Goal: Information Seeking & Learning: Compare options

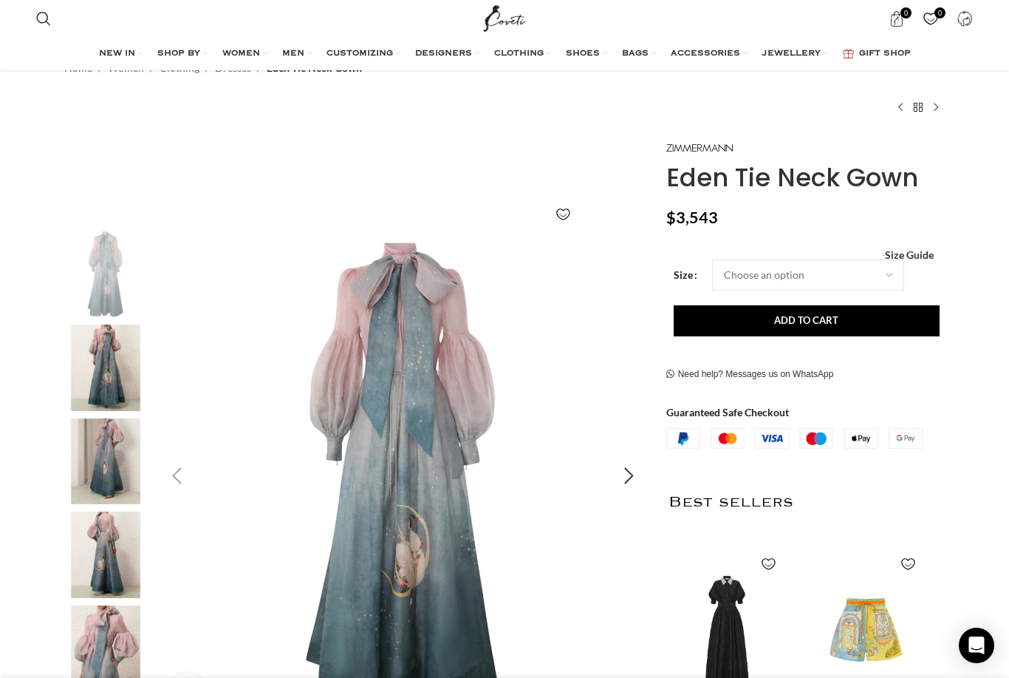
scroll to position [101, 0]
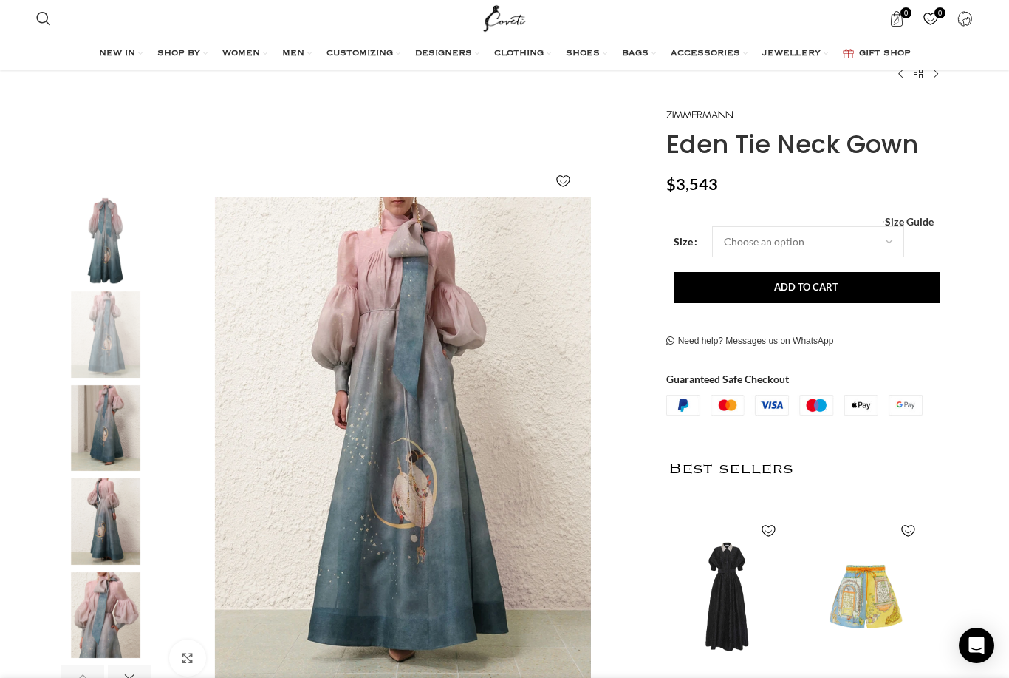
click at [93, 327] on img "2 / 7" at bounding box center [106, 334] width 90 height 86
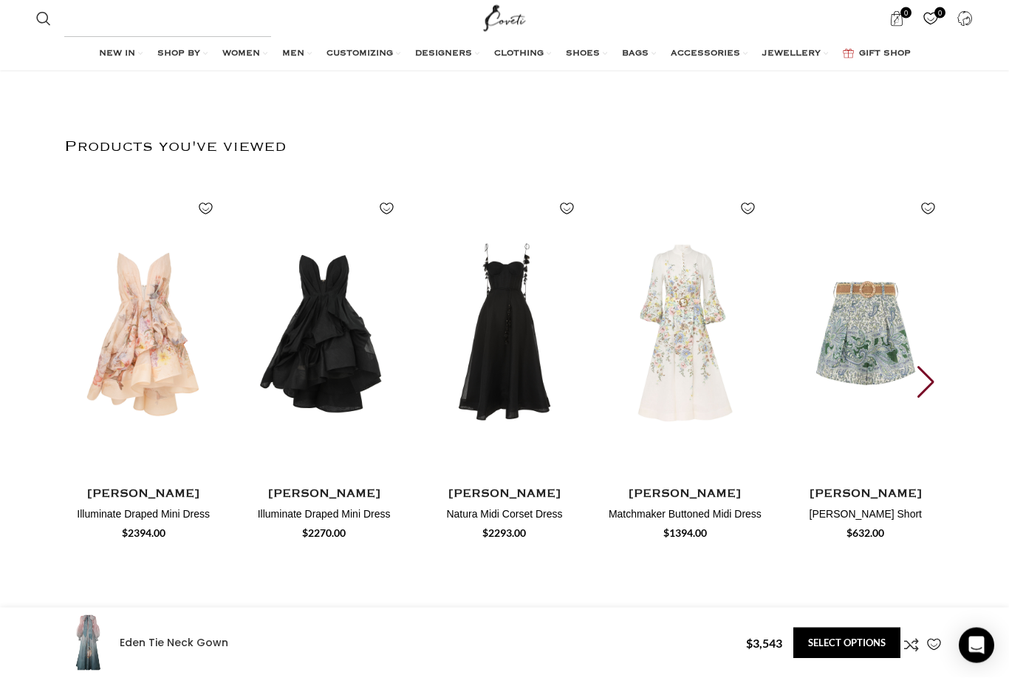
scroll to position [3005, 0]
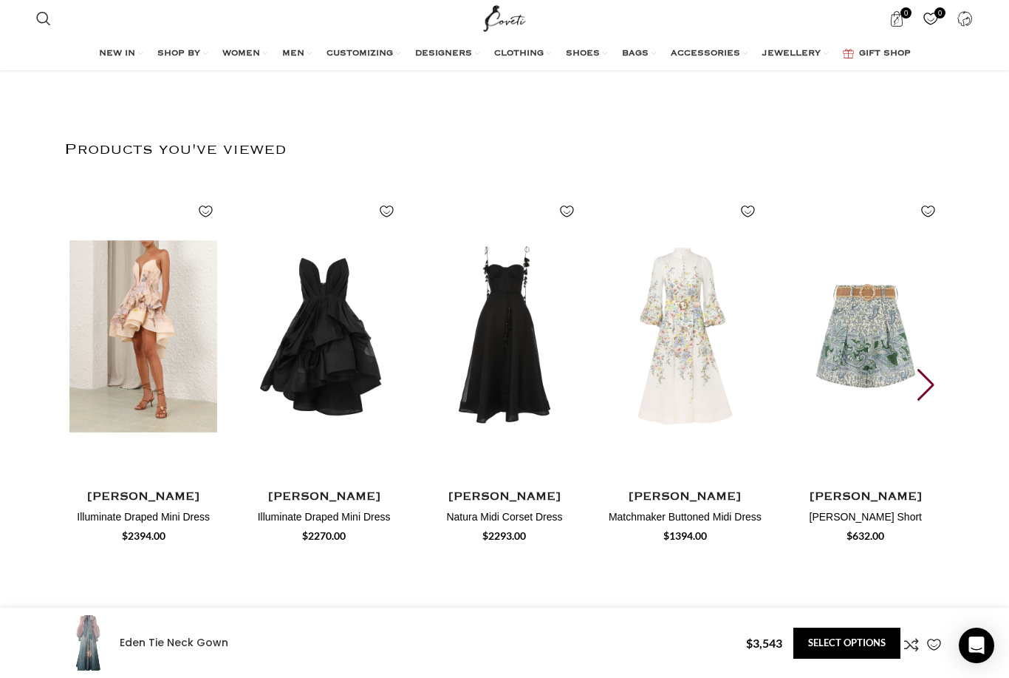
click at [146, 318] on img "1 / 16" at bounding box center [143, 336] width 163 height 304
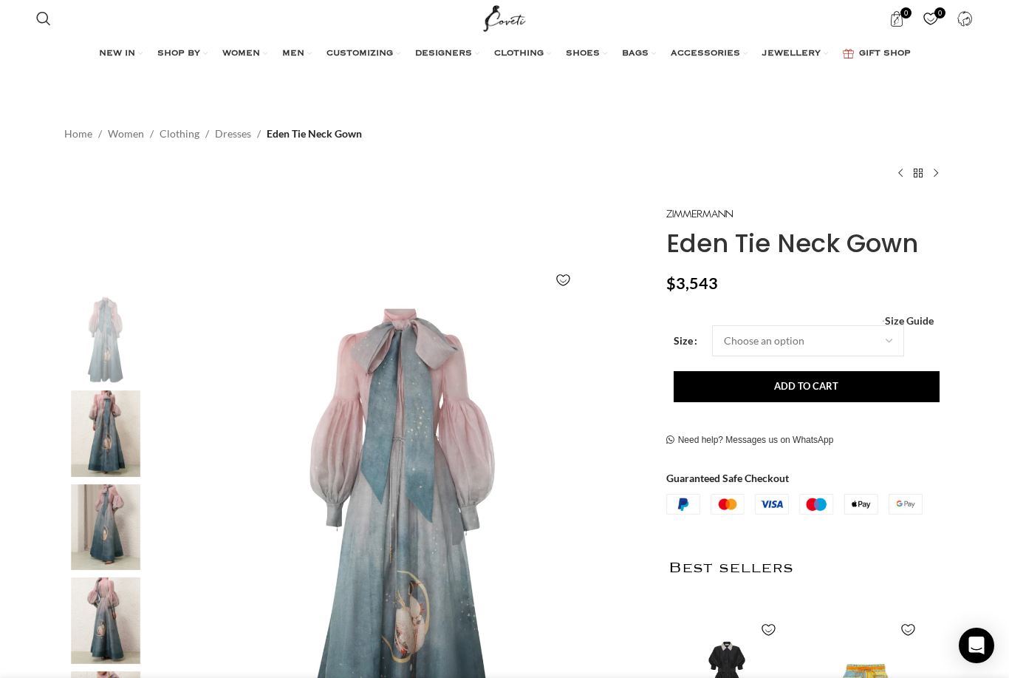
scroll to position [0, 156]
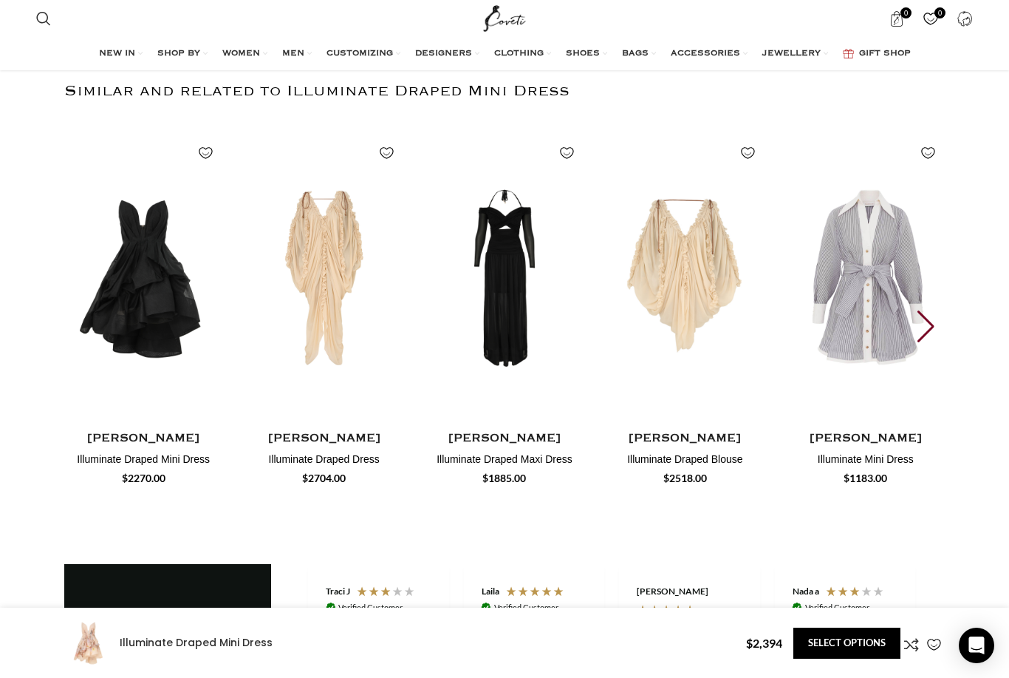
scroll to position [2241, 0]
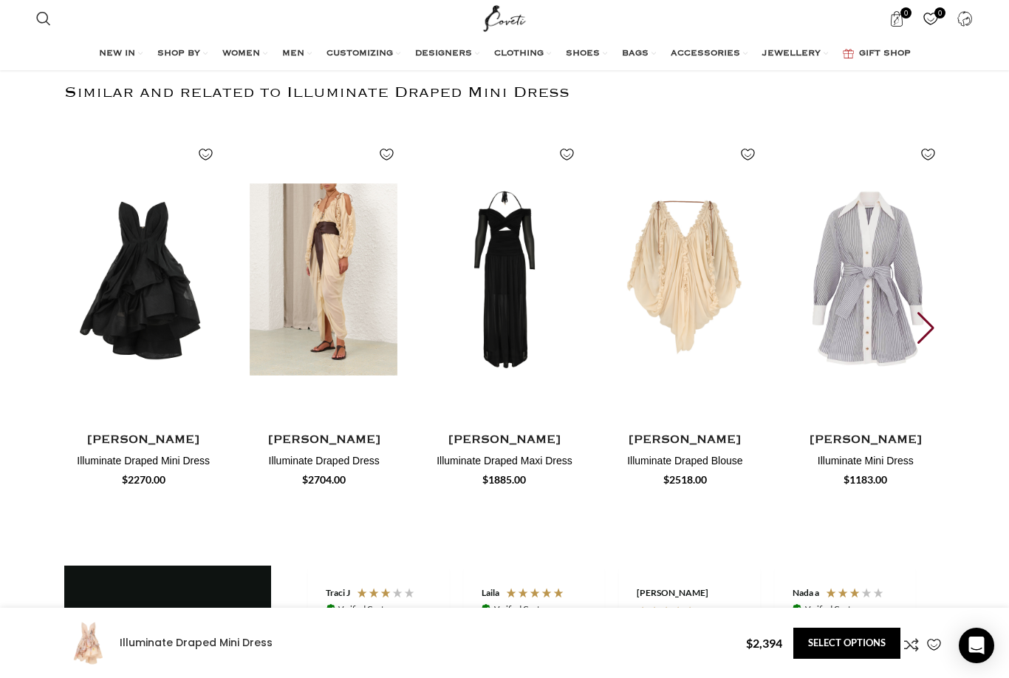
click at [341, 260] on img "2 / 30" at bounding box center [323, 279] width 163 height 304
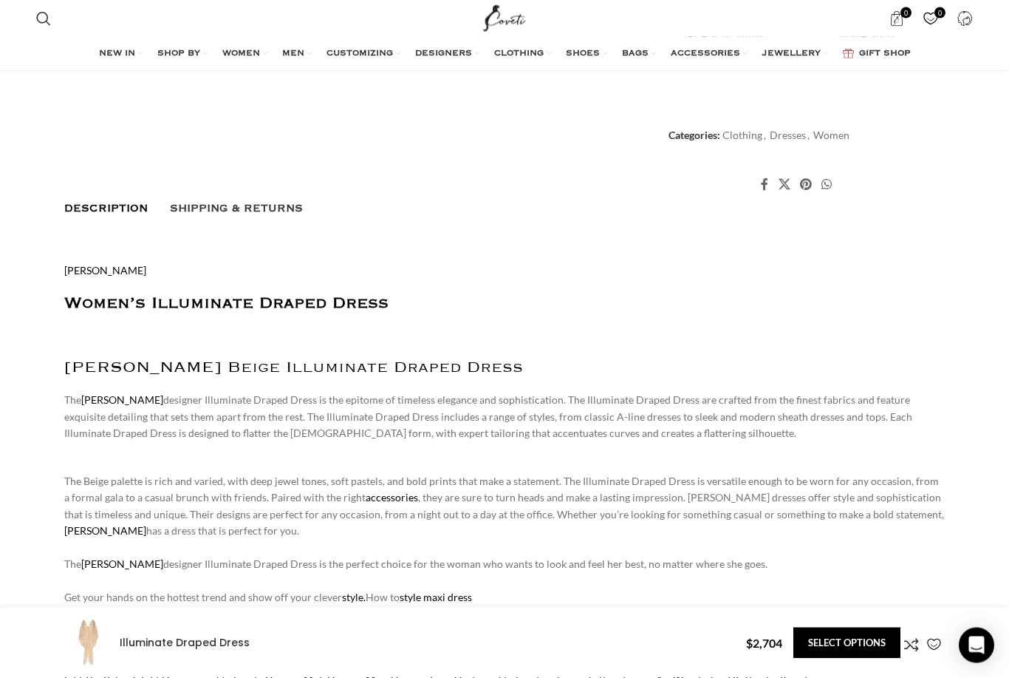
scroll to position [797, 0]
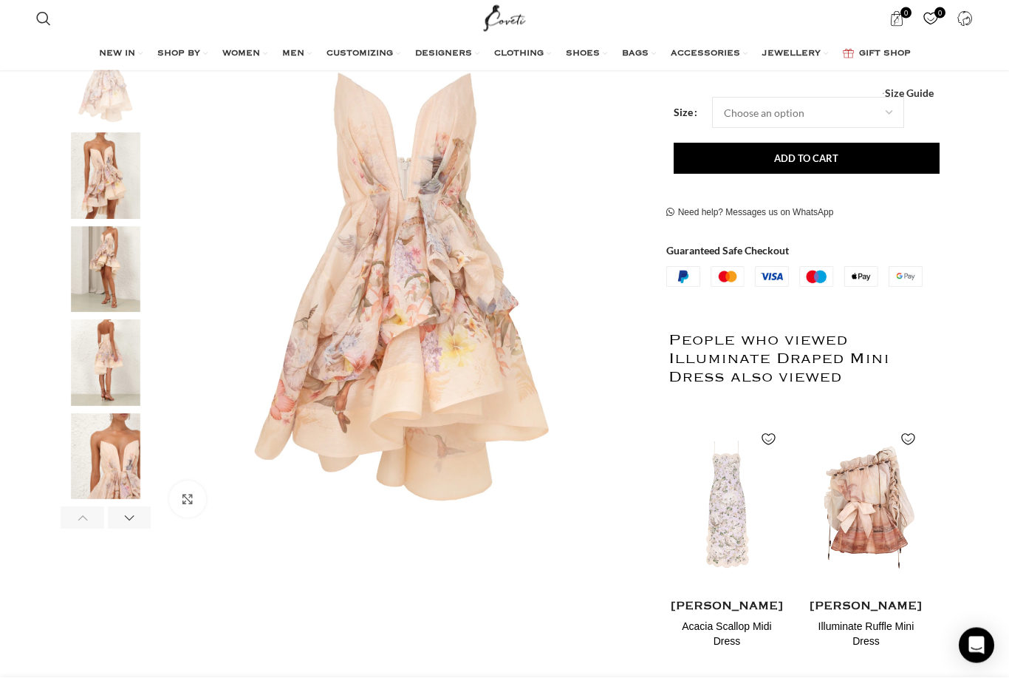
scroll to position [0, 311]
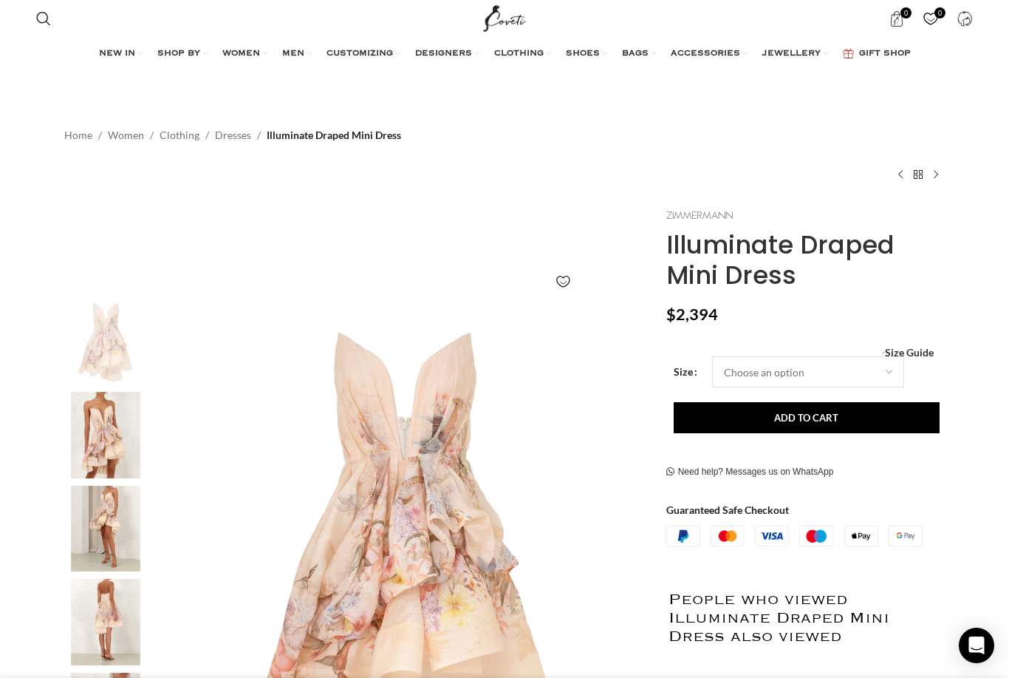
click at [701, 214] on img at bounding box center [700, 215] width 67 height 8
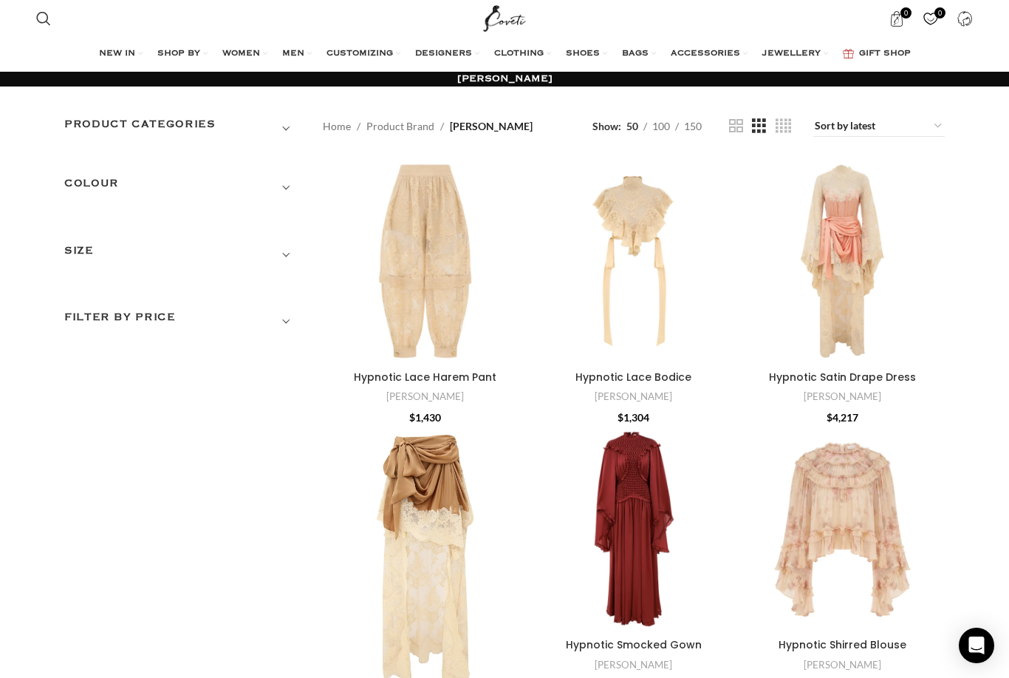
click at [695, 122] on span "Show sidebar" at bounding box center [504, 339] width 1009 height 678
click at [695, 129] on span "Show sidebar" at bounding box center [504, 339] width 1009 height 678
click at [695, 126] on span "Show sidebar" at bounding box center [504, 339] width 1009 height 678
click at [694, 124] on span "Show sidebar" at bounding box center [504, 339] width 1009 height 678
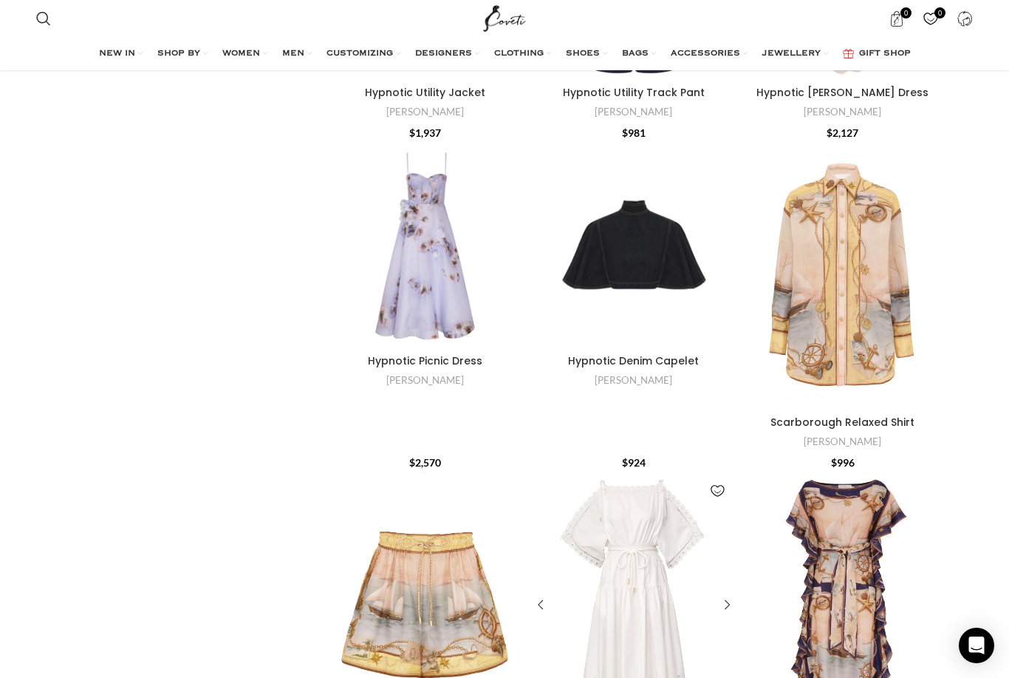
scroll to position [2346, 0]
click at [434, 263] on div "Hypnotic Picnic Dress" at bounding box center [438, 244] width 26 height 205
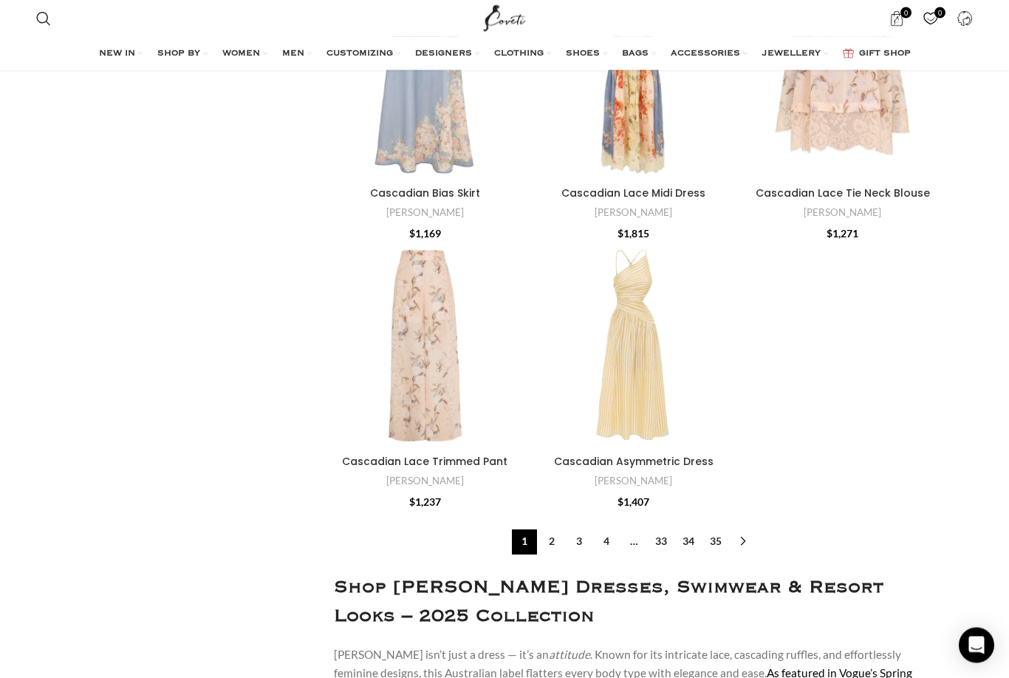
scroll to position [4818, 0]
click at [551, 529] on link "2" at bounding box center [551, 541] width 25 height 25
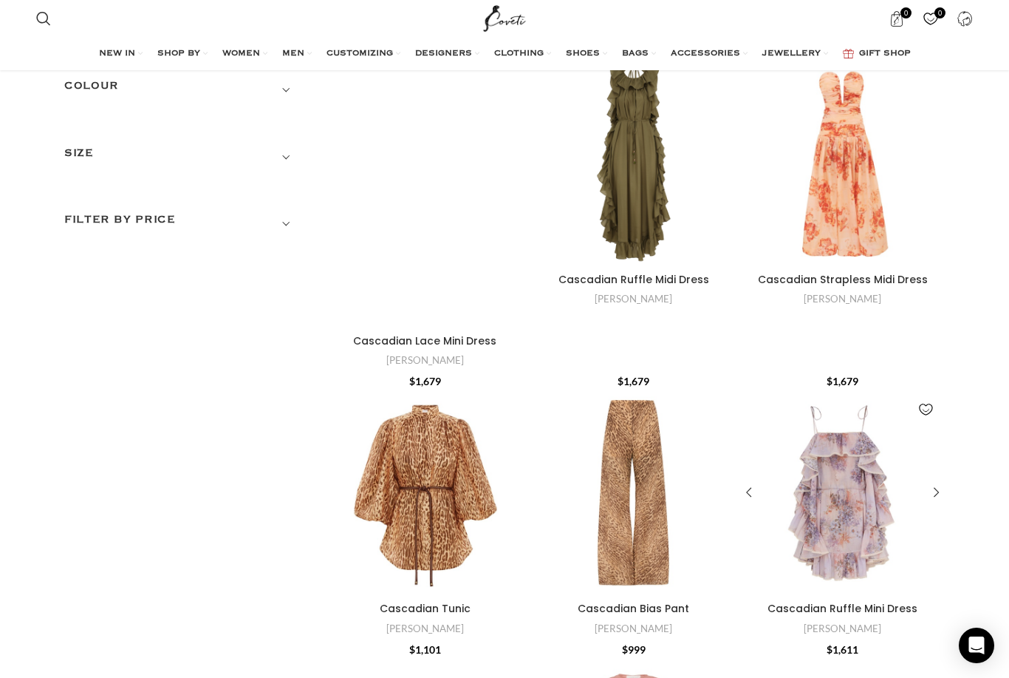
scroll to position [99, 0]
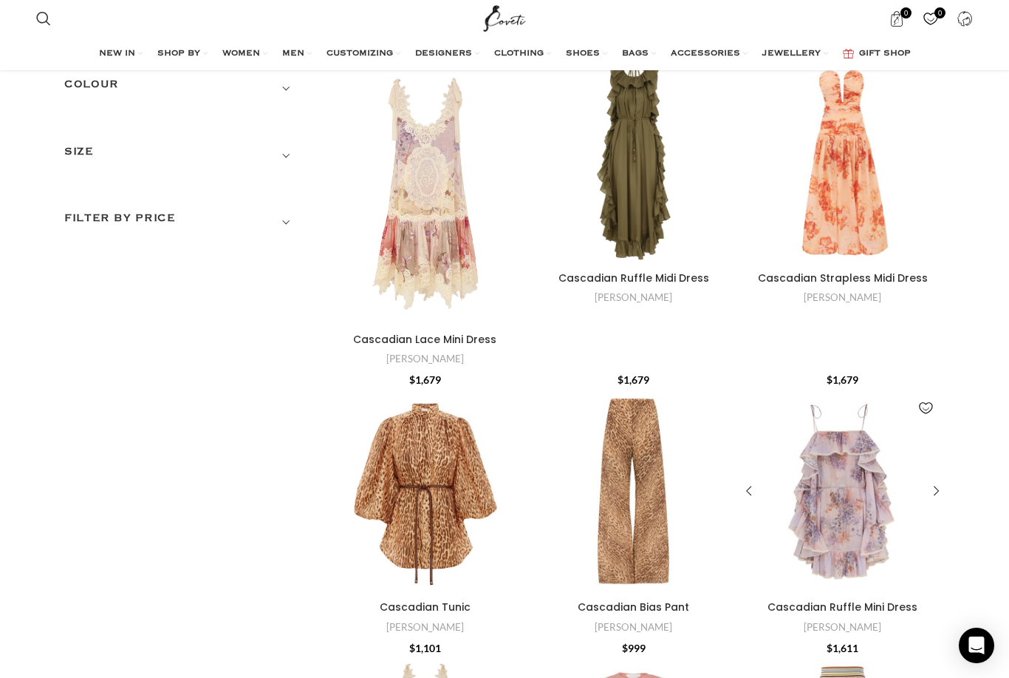
click at [832, 512] on div "Cascadian Ruffle Mini Dress" at bounding box center [842, 491] width 23 height 205
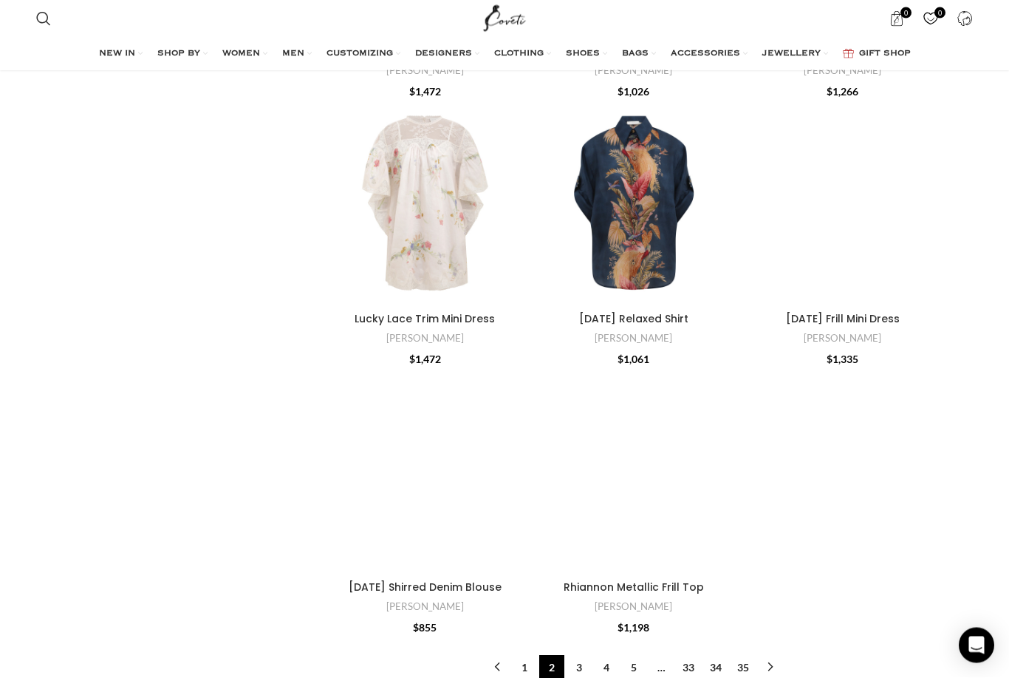
scroll to position [4216, 0]
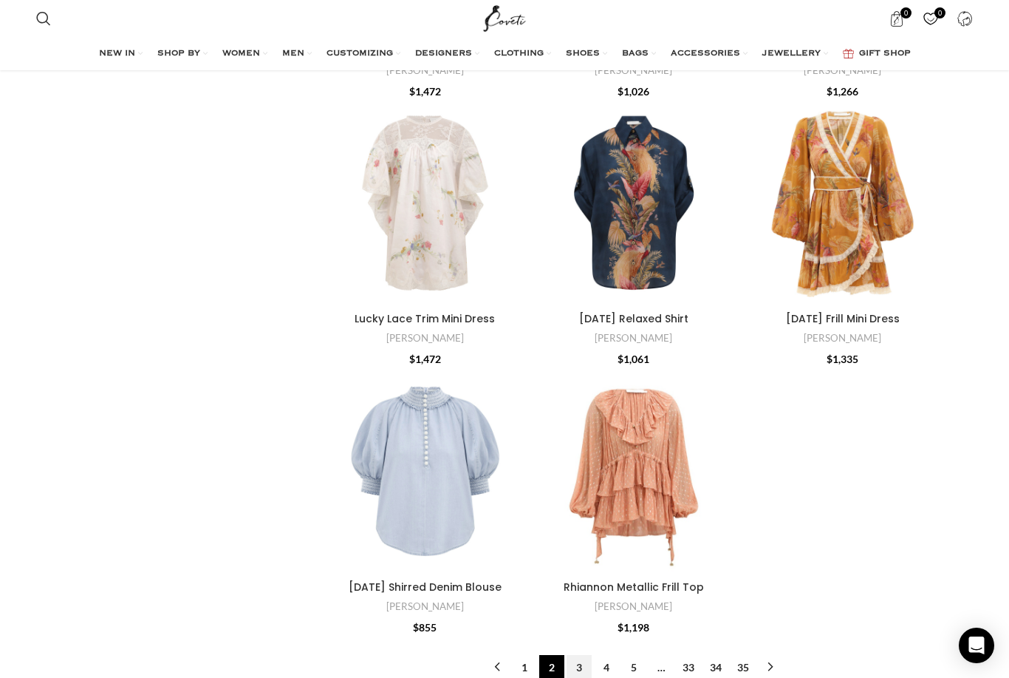
click at [583, 655] on link "3" at bounding box center [579, 667] width 25 height 25
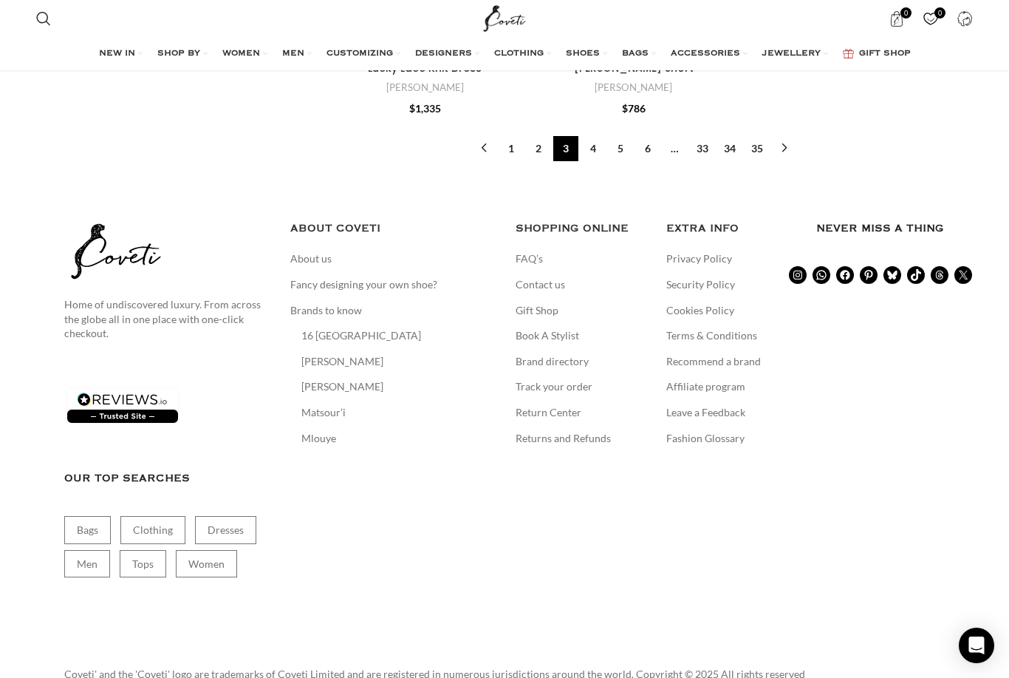
scroll to position [4503, 0]
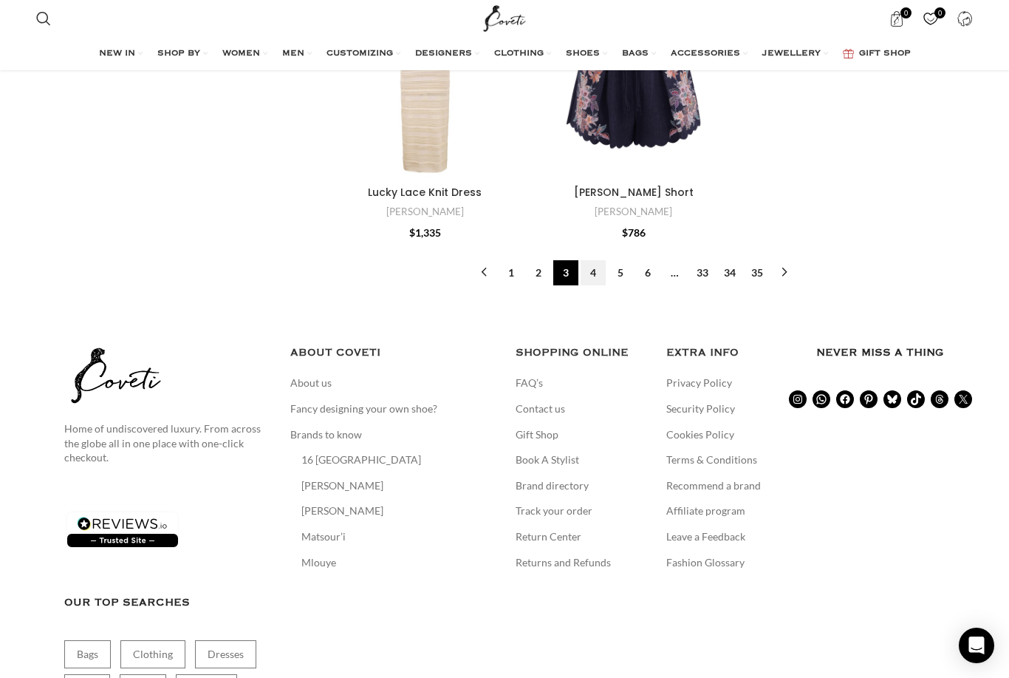
click at [596, 260] on link "4" at bounding box center [593, 272] width 25 height 25
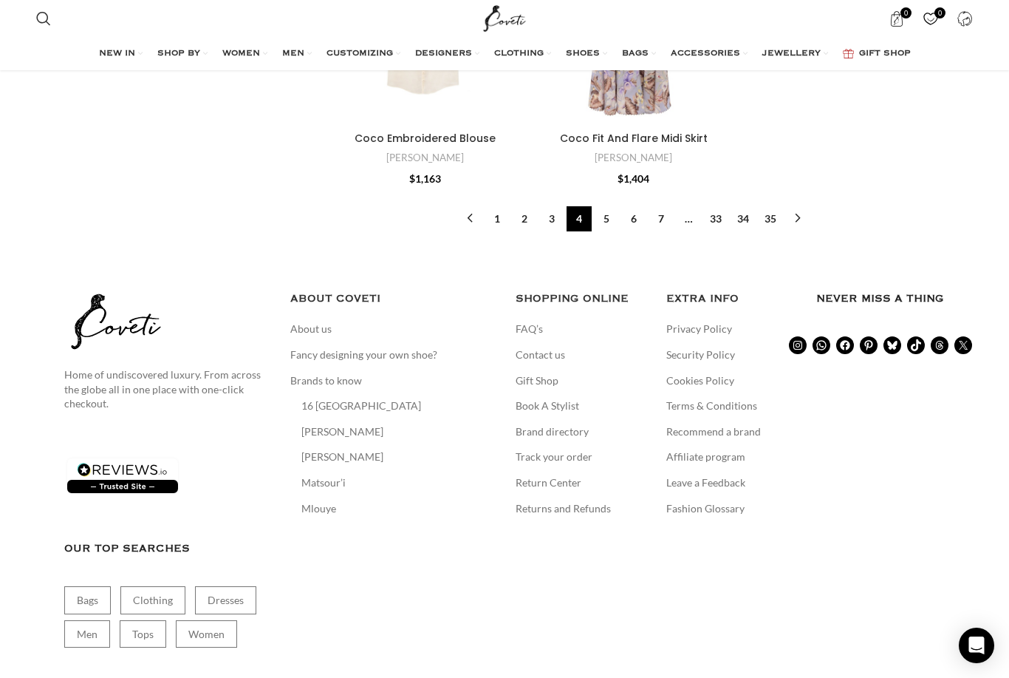
scroll to position [4557, 0]
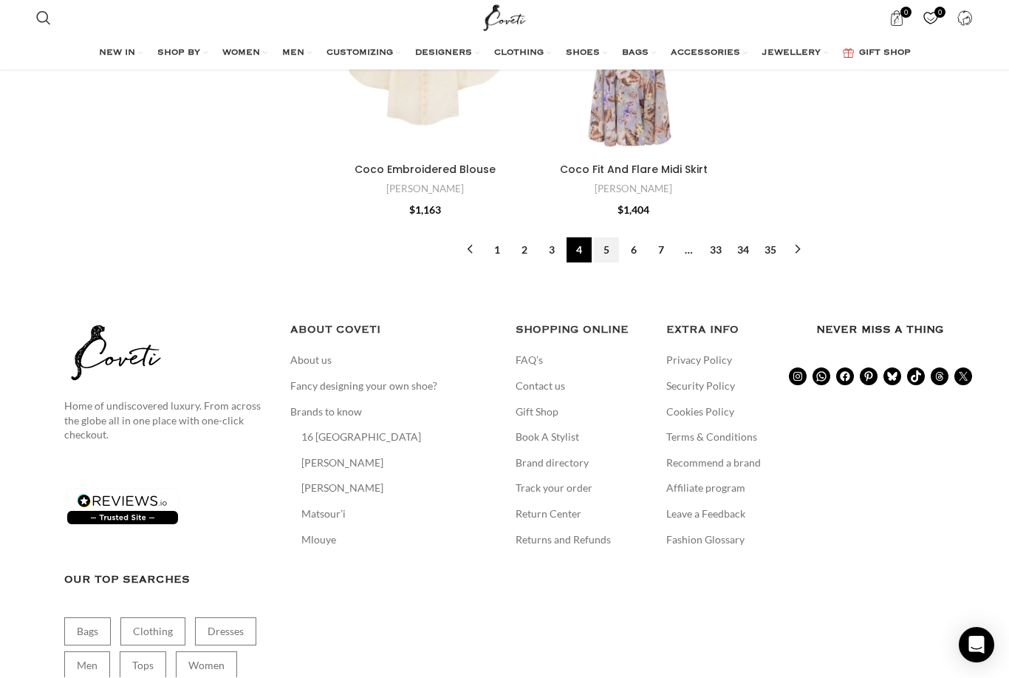
click at [607, 238] on link "5" at bounding box center [606, 250] width 25 height 25
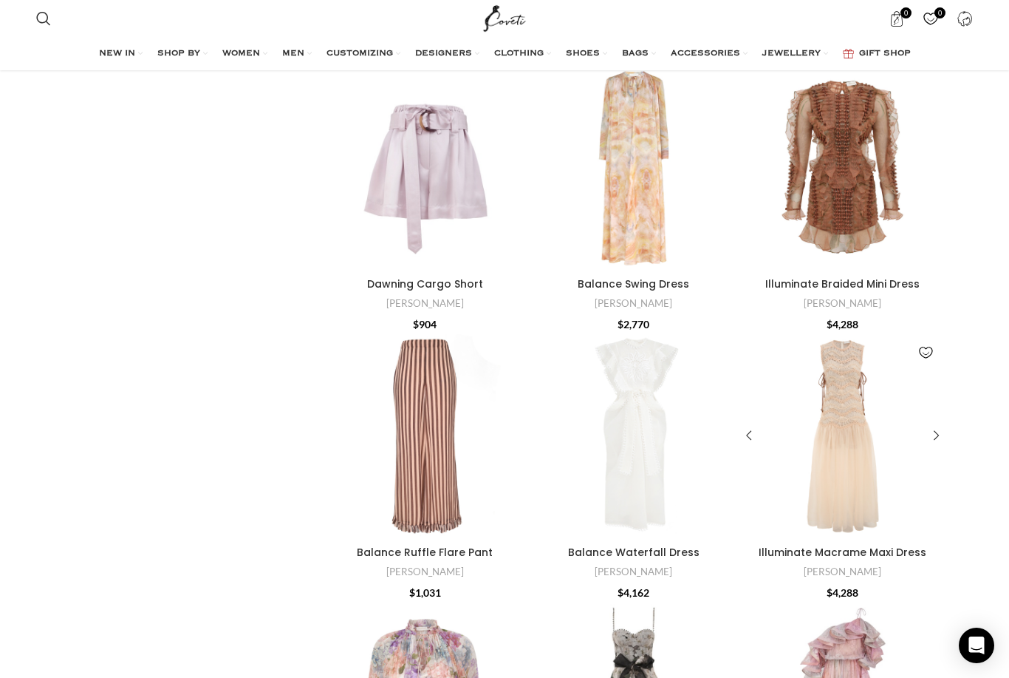
scroll to position [2237, 0]
click at [828, 444] on div "Illuminate Macrame Maxi Dress" at bounding box center [820, 437] width 23 height 205
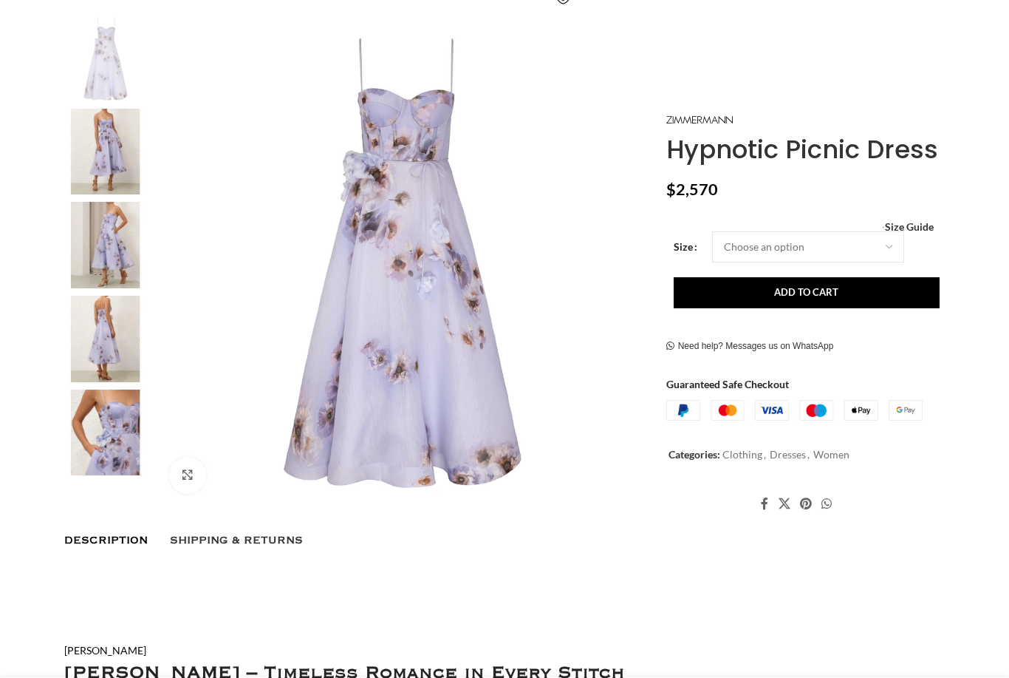
scroll to position [276, 0]
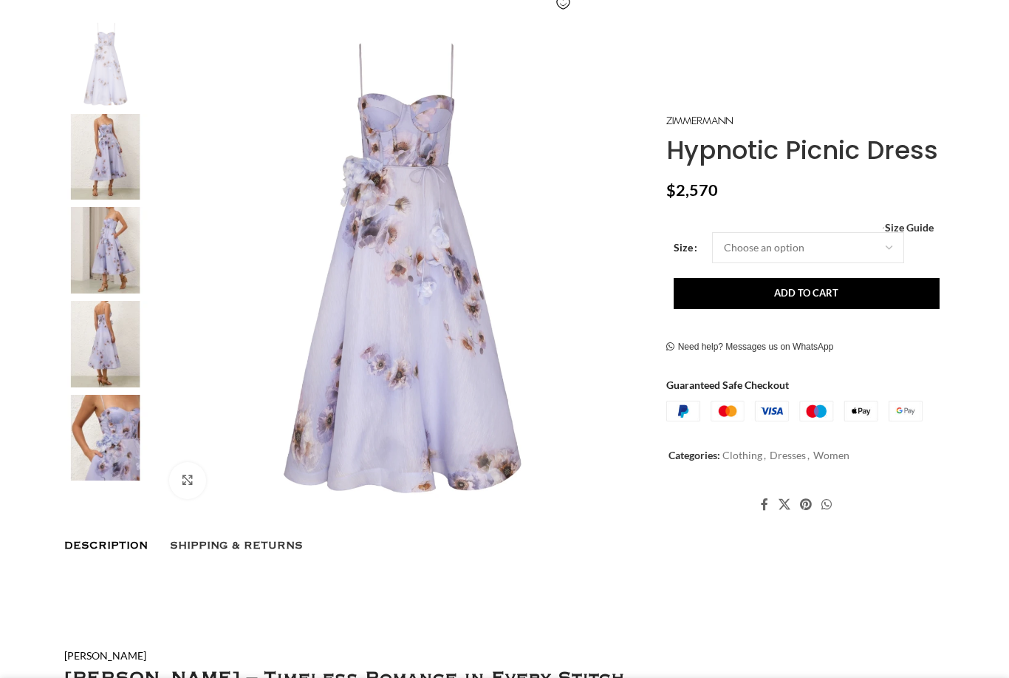
click at [123, 180] on img at bounding box center [106, 157] width 90 height 86
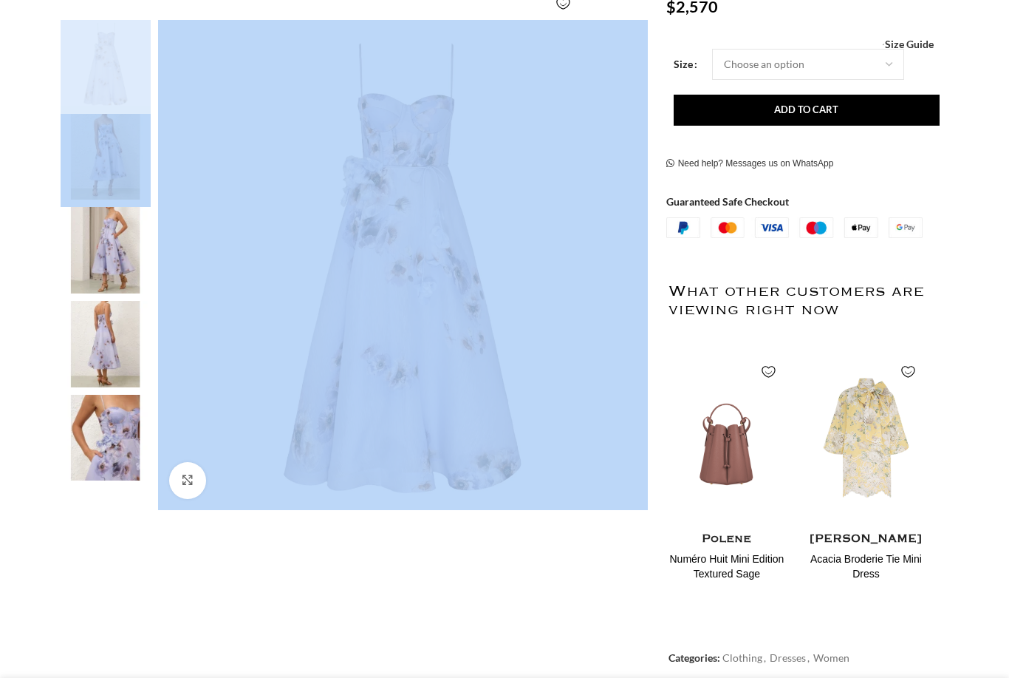
click at [475, 581] on div "Add to wishlist Click to enlarge" at bounding box center [354, 323] width 602 height 790
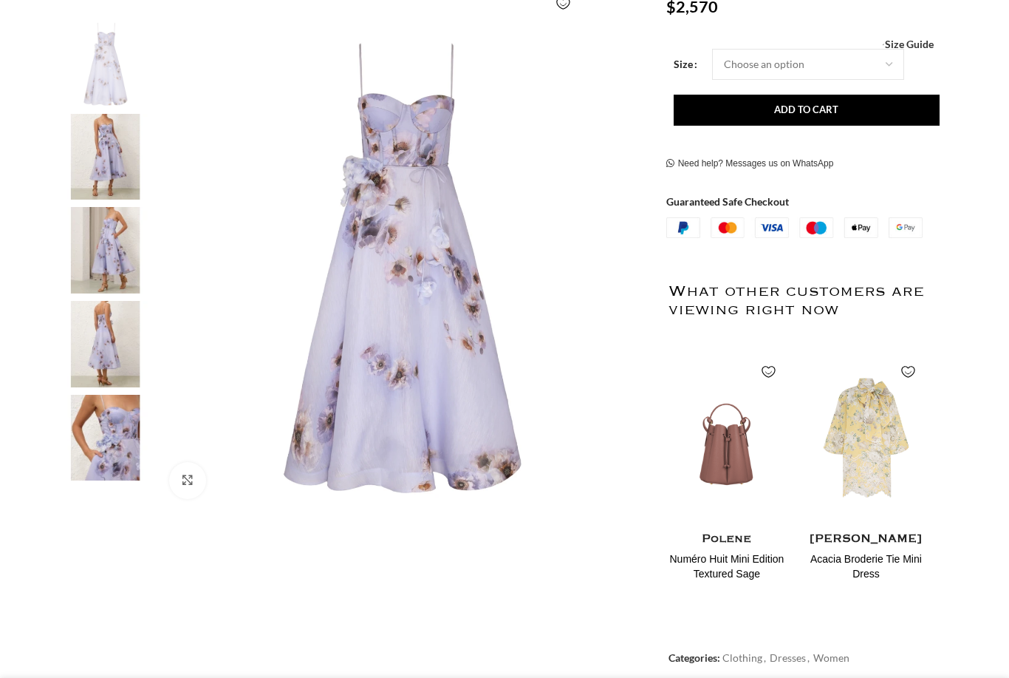
click at [88, 172] on img at bounding box center [106, 157] width 90 height 86
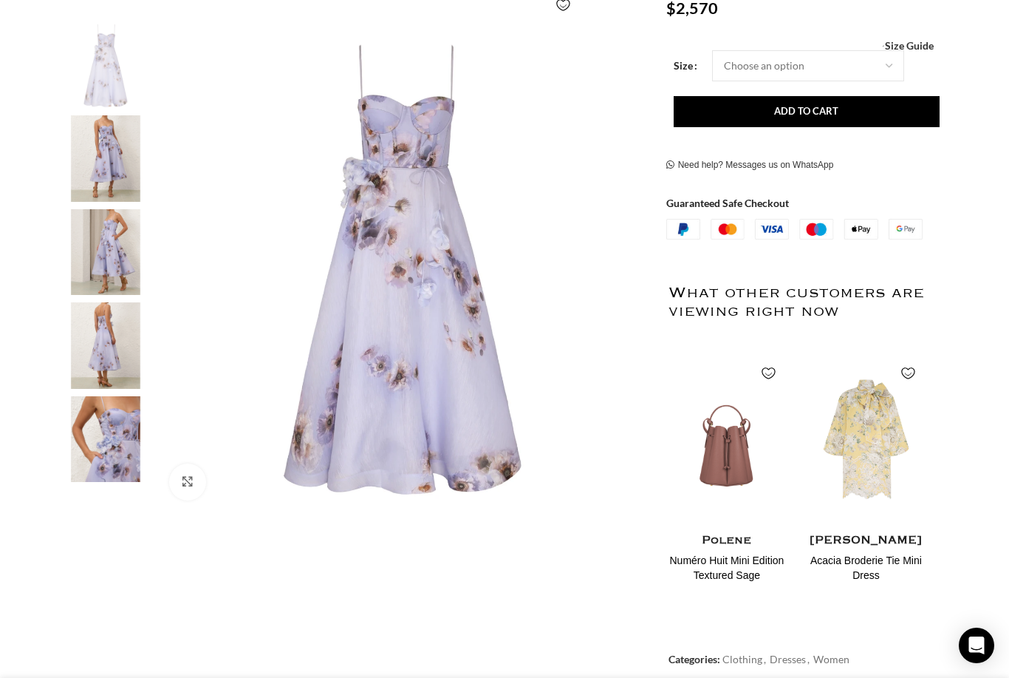
click at [117, 163] on img at bounding box center [106, 158] width 90 height 86
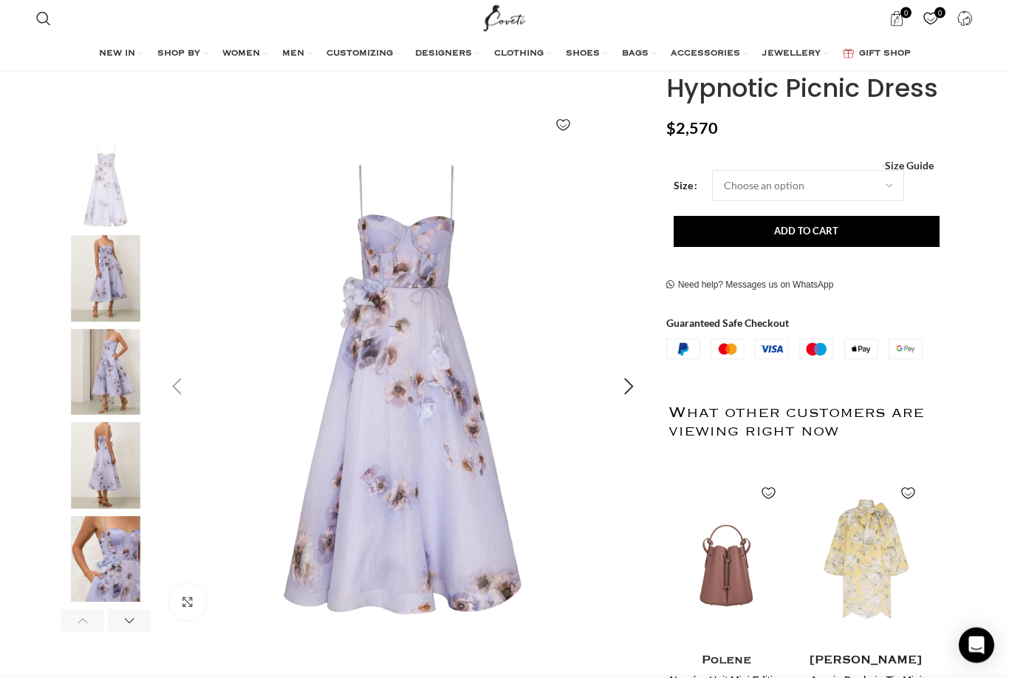
scroll to position [144, 0]
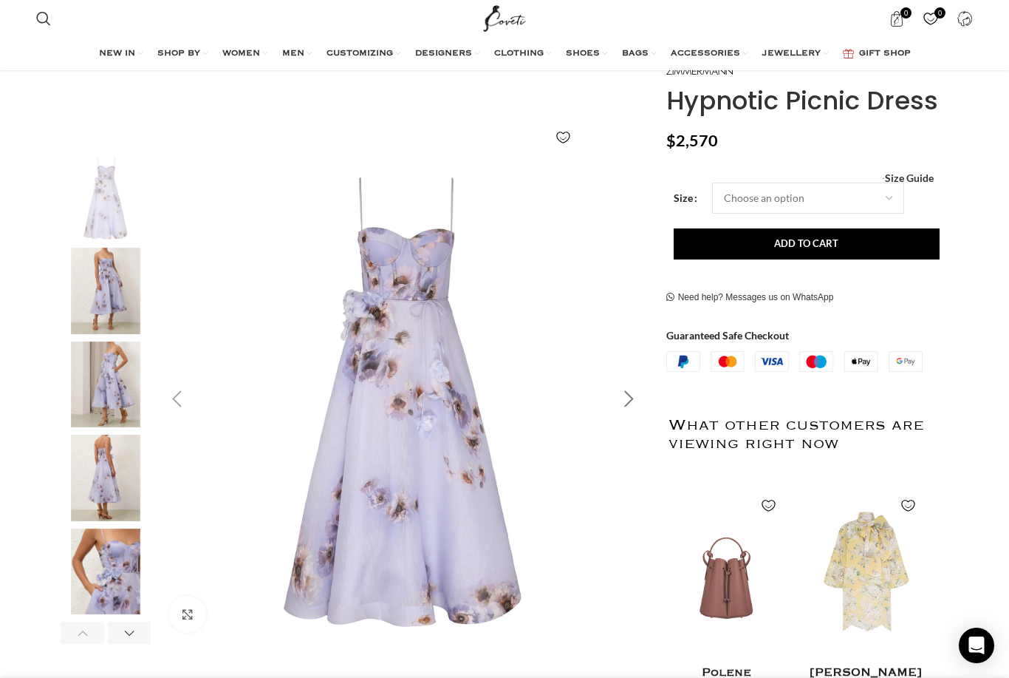
click at [624, 405] on div "Next slide" at bounding box center [629, 399] width 37 height 37
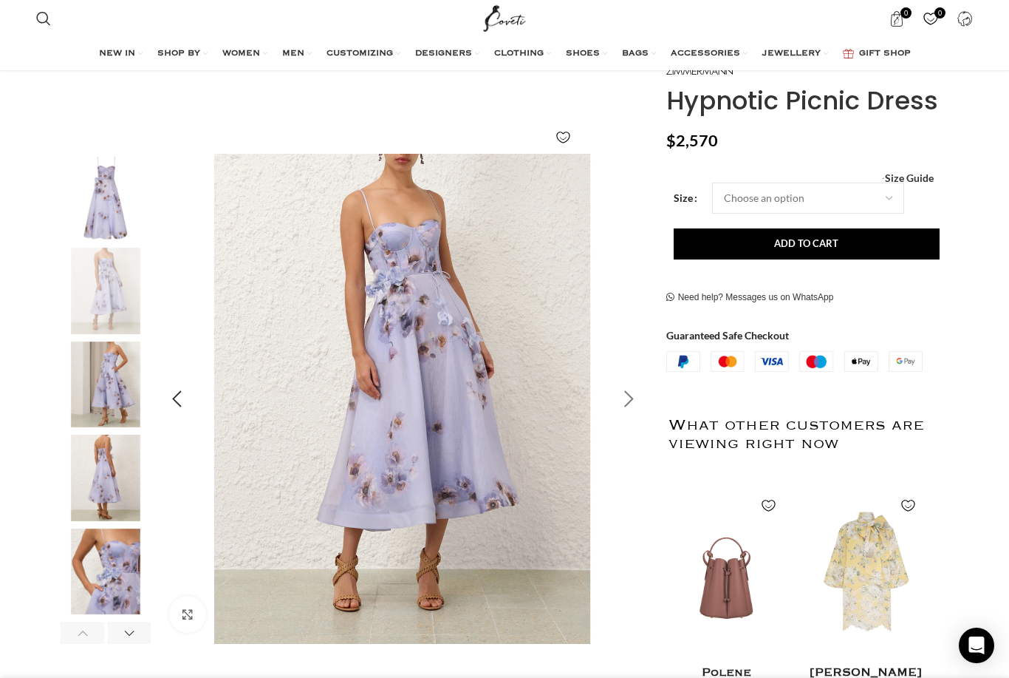
click at [623, 398] on div "Next slide" at bounding box center [629, 399] width 37 height 37
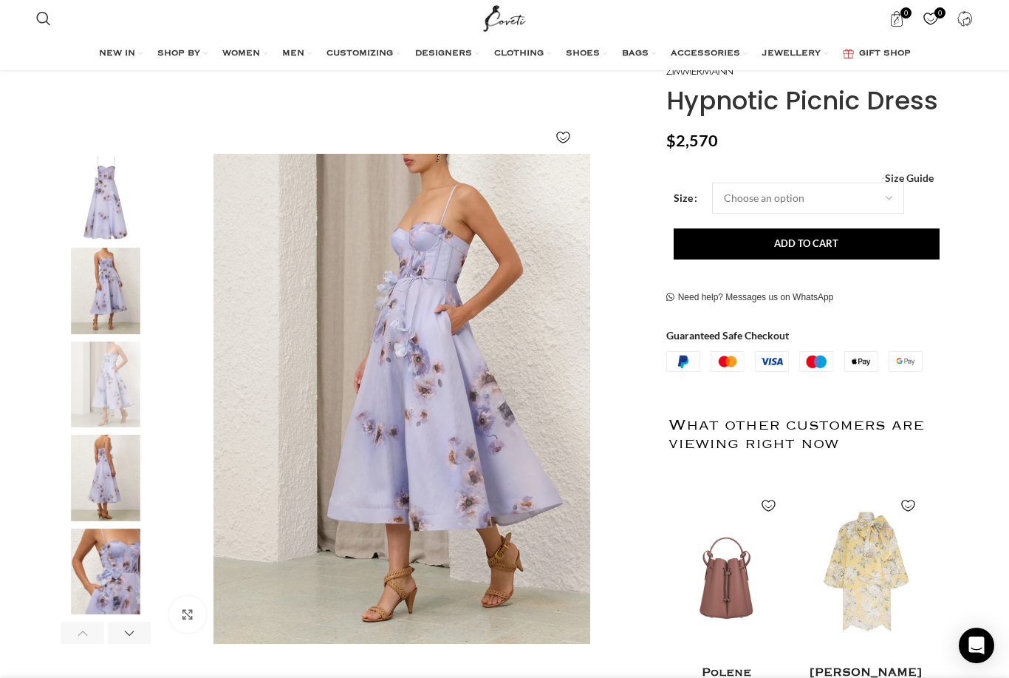
drag, startPoint x: 391, startPoint y: 407, endPoint x: -1, endPoint y: -145, distance: 676.9
click at [628, 400] on div "Next slide" at bounding box center [629, 399] width 37 height 37
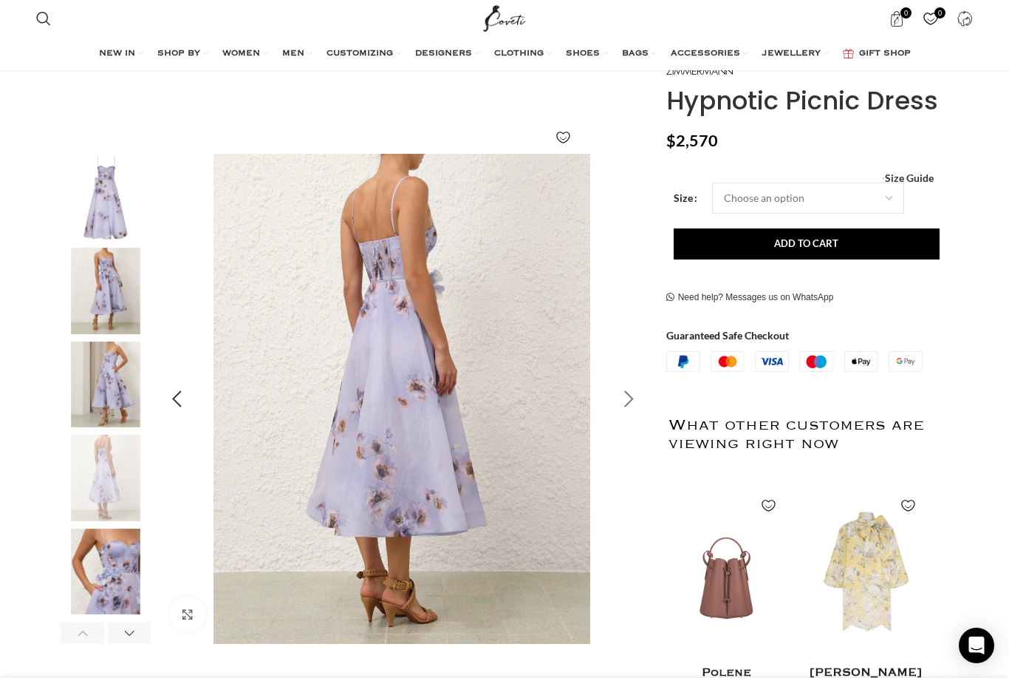
click at [630, 398] on div "Next slide" at bounding box center [629, 399] width 37 height 37
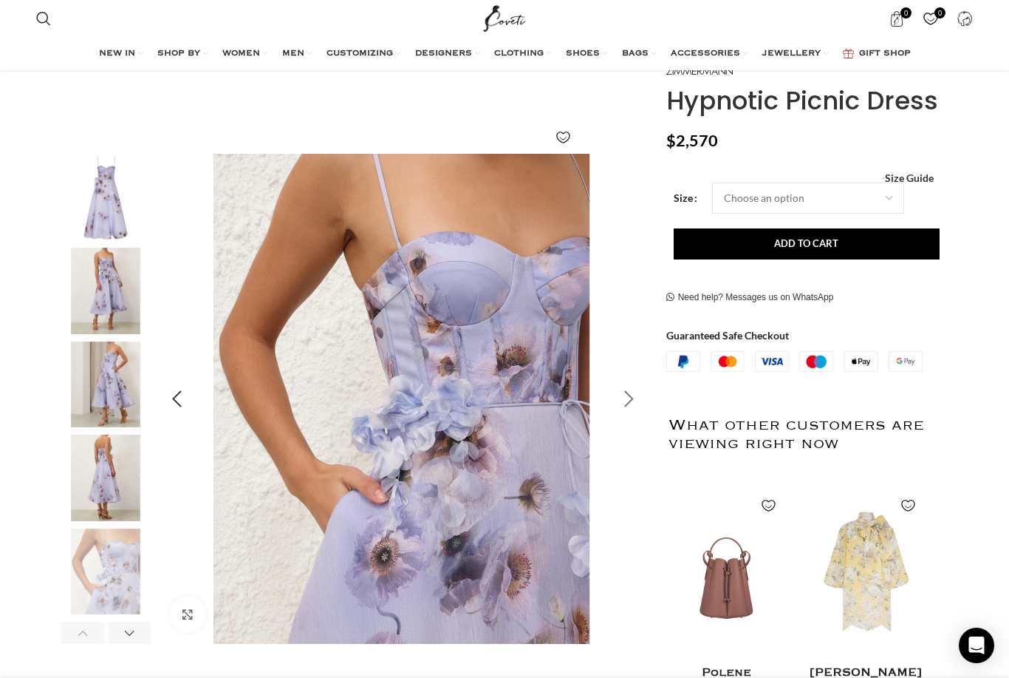
click at [626, 401] on div "Next slide" at bounding box center [629, 399] width 37 height 37
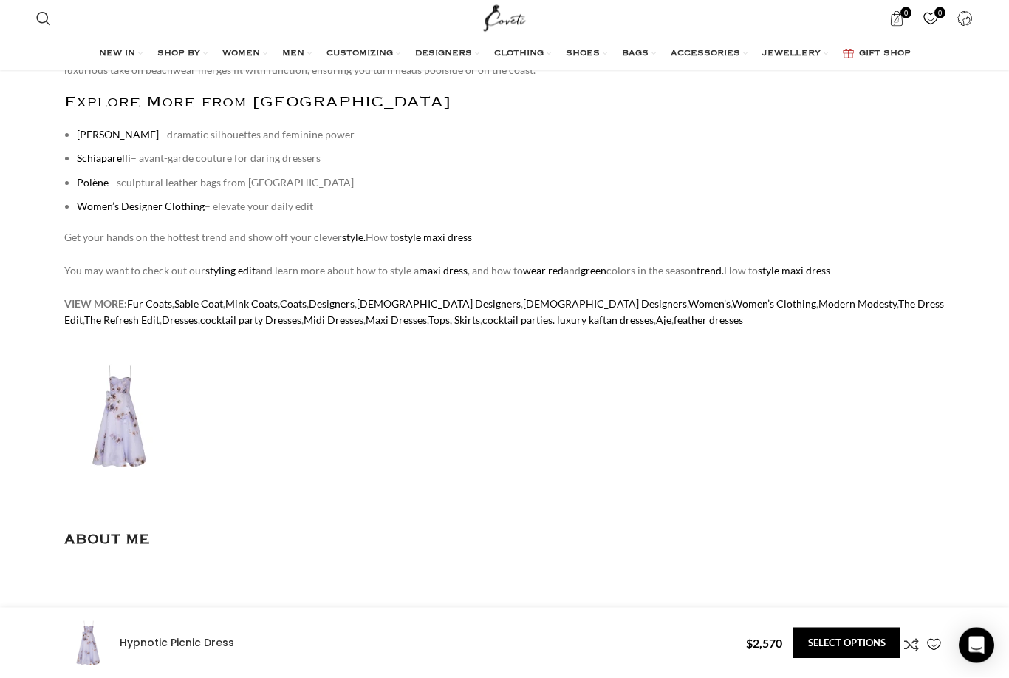
scroll to position [0, 449]
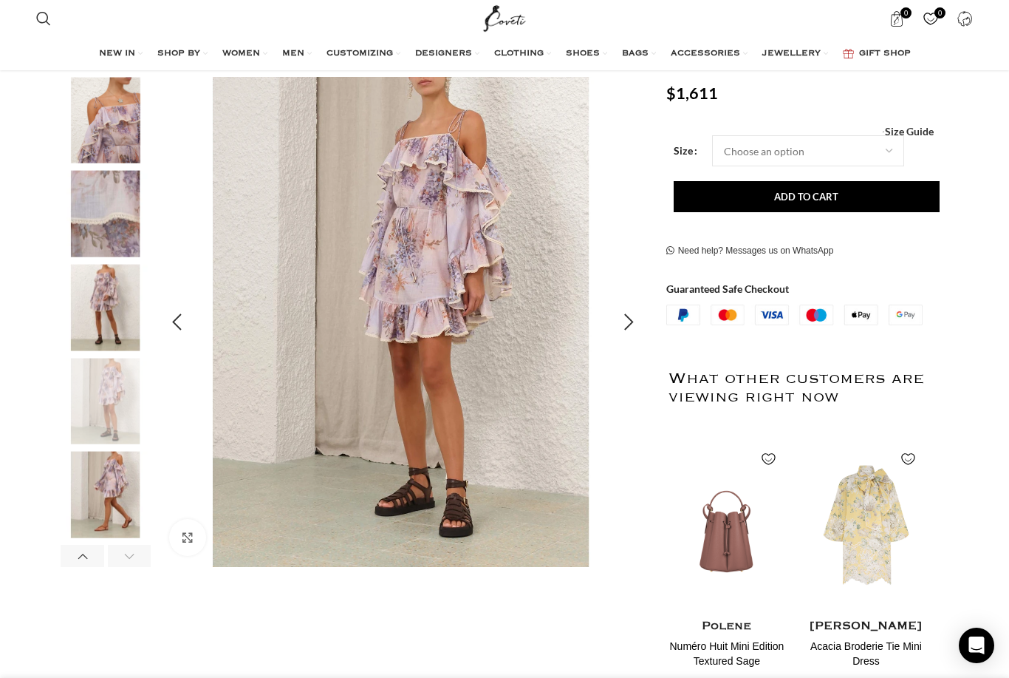
scroll to position [191, 0]
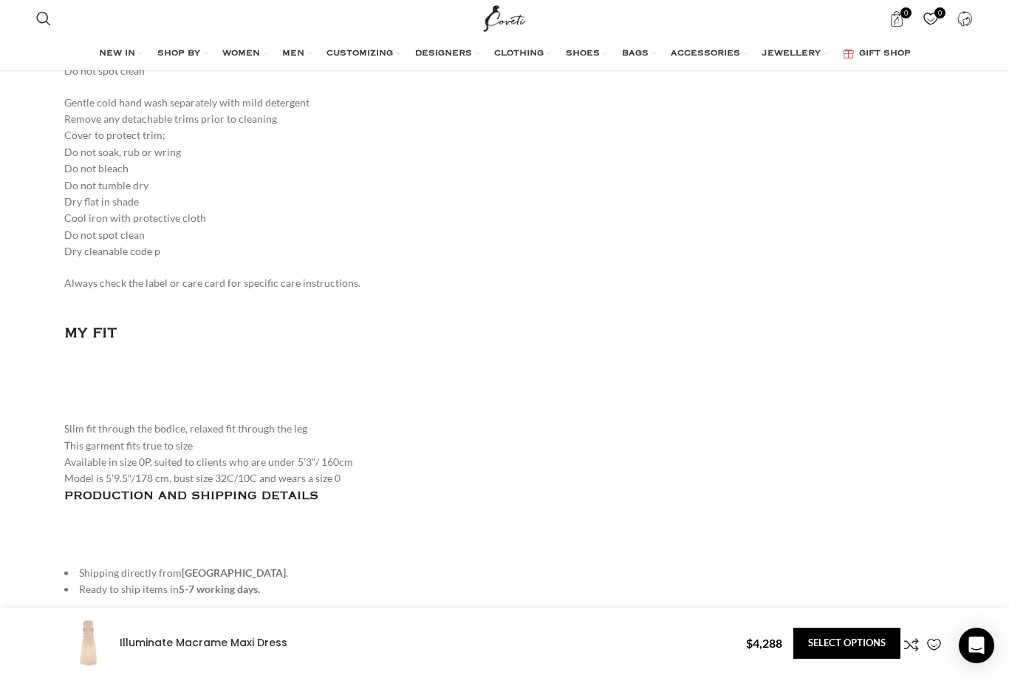
scroll to position [0, 778]
